Goal: Communication & Community: Answer question/provide support

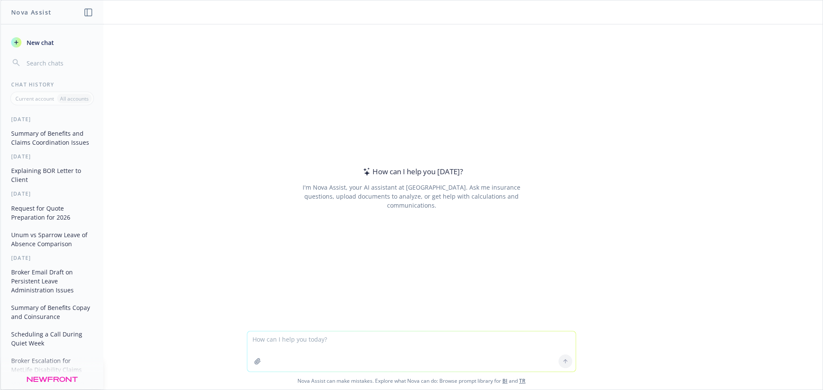
click at [258, 339] on textarea at bounding box center [411, 352] width 328 height 40
type textarea "loremip dolorsit am con adipi eli sed doe te incidi utl etd: M aliquaenim admi …"
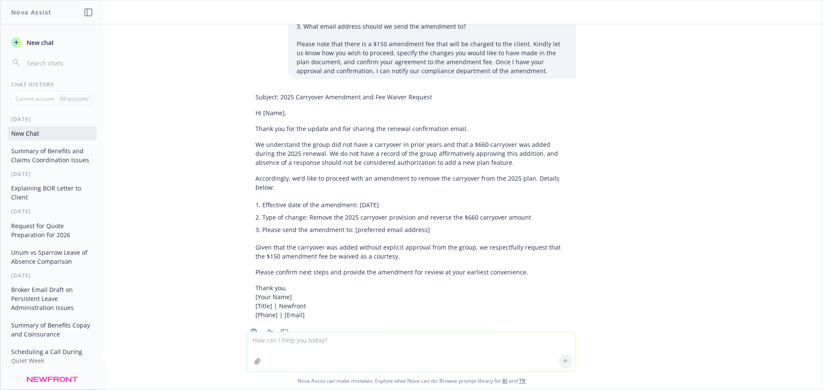
scroll to position [186, 0]
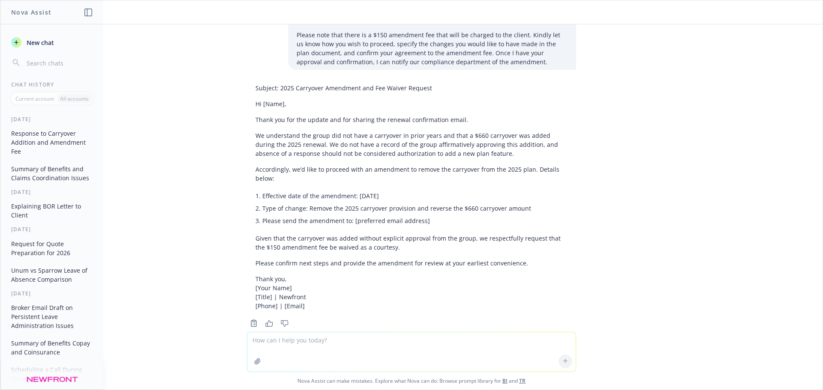
click at [284, 345] on textarea at bounding box center [411, 352] width 328 height 39
type textarea "redo and not say group did not approve"
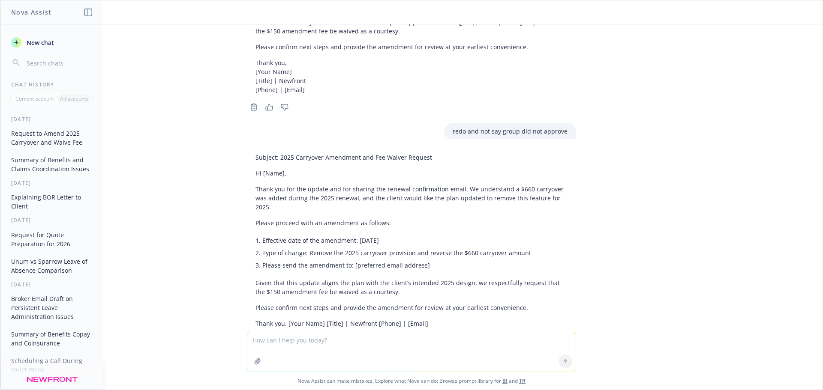
scroll to position [411, 0]
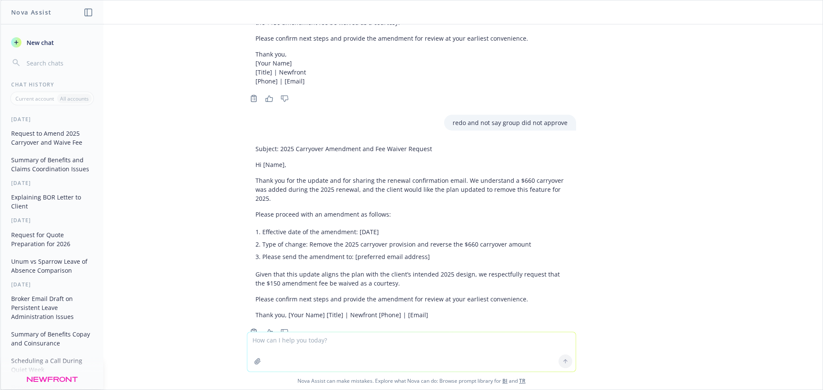
click at [273, 295] on p "Please confirm next steps and provide the amendment for review at your earliest…" at bounding box center [411, 299] width 312 height 9
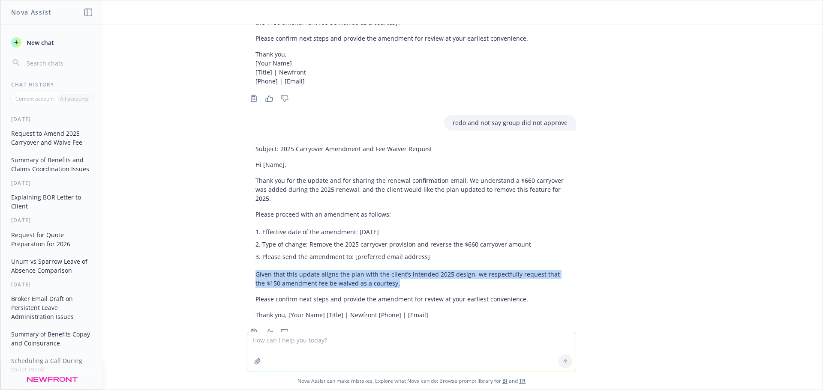
drag, startPoint x: 250, startPoint y: 249, endPoint x: 390, endPoint y: 258, distance: 140.0
click at [390, 270] on p "Given that this update aligns the plan with the client’s intended 2025 design, …" at bounding box center [411, 279] width 312 height 18
copy p "Given that this update aligns the plan with the client’s intended 2025 design, …"
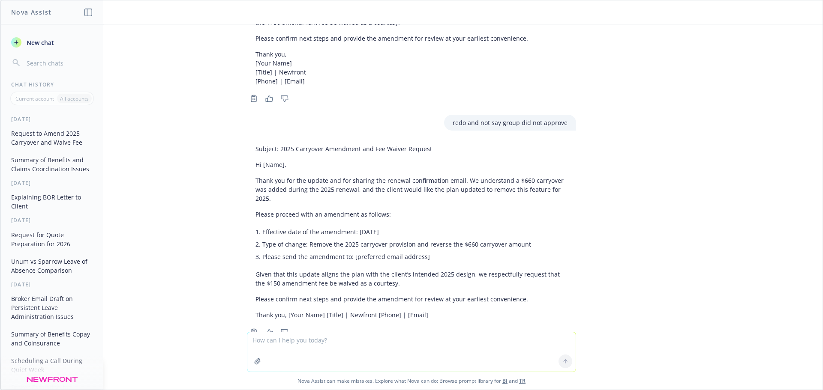
click at [447, 226] on li "Effective date of the amendment: [DATE]" at bounding box center [414, 232] width 305 height 12
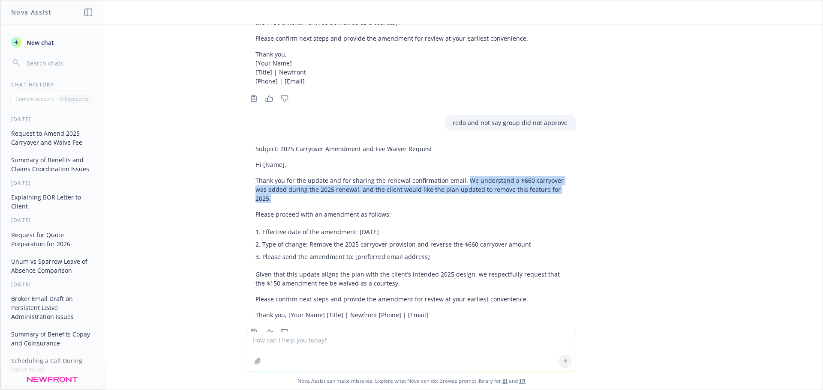
drag, startPoint x: 459, startPoint y: 164, endPoint x: 557, endPoint y: 174, distance: 99.5
click at [557, 176] on p "Thank you for the update and for sharing the renewal confirmation email. We und…" at bounding box center [411, 189] width 312 height 27
copy p "We understand a $660 carryover was added during the 2025 renewal, and the clien…"
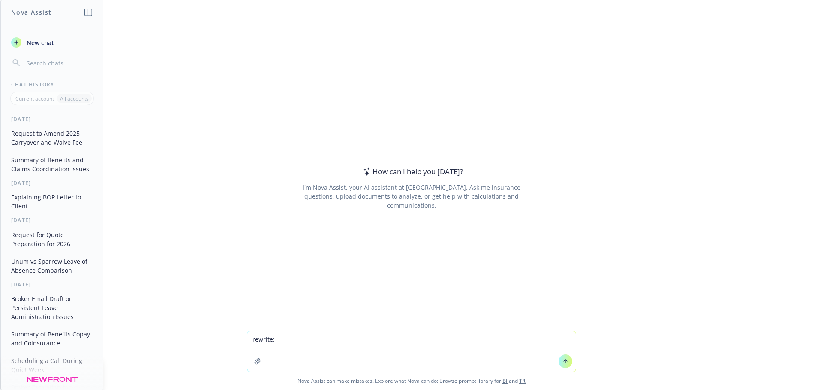
type textarea "rewrite: I wanted to share the below with you and see if there would be a possi…"
